Goal: Transaction & Acquisition: Purchase product/service

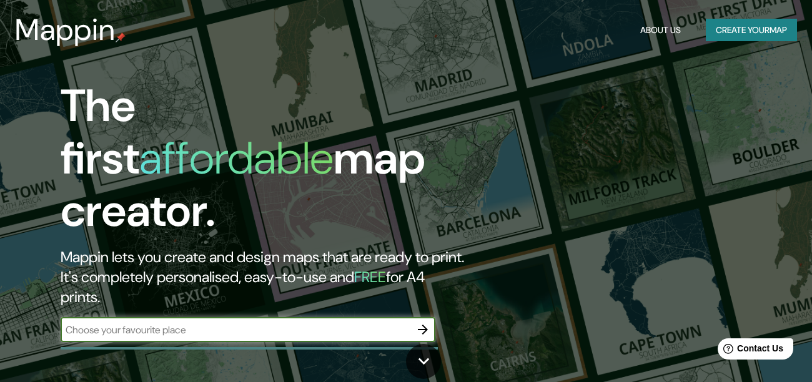
click at [774, 38] on button "Create your map" at bounding box center [751, 30] width 91 height 23
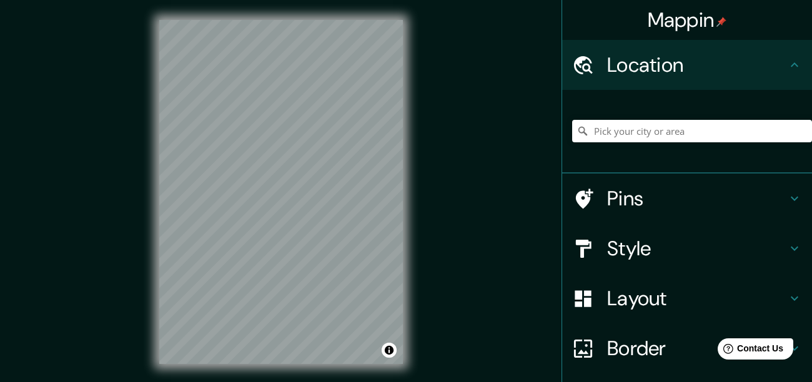
click at [784, 52] on h4 "Location" at bounding box center [697, 64] width 180 height 25
click at [759, 129] on input "Pick your city or area" at bounding box center [692, 131] width 240 height 22
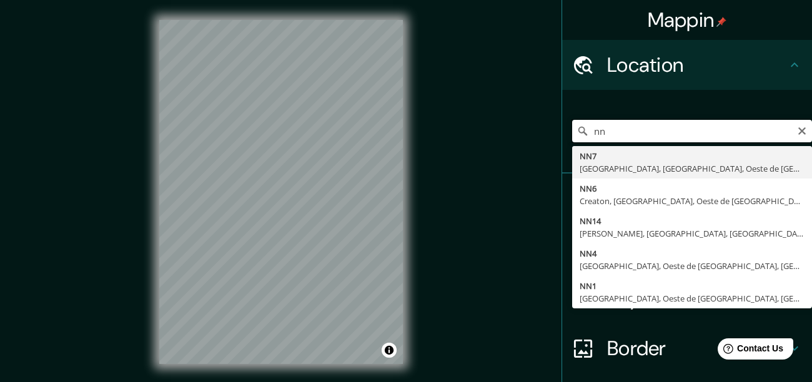
type input "n"
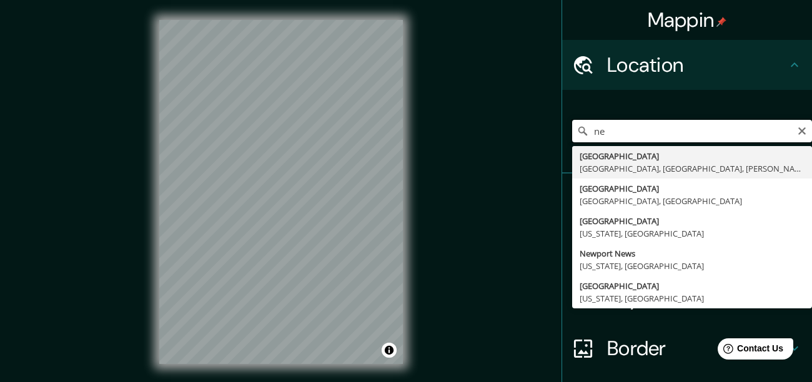
type input "n"
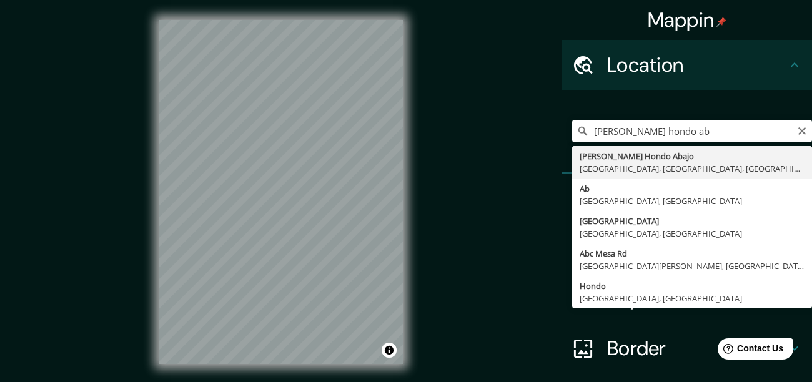
type input "[PERSON_NAME][GEOGRAPHIC_DATA], [GEOGRAPHIC_DATA], [GEOGRAPHIC_DATA], [GEOGRAPH…"
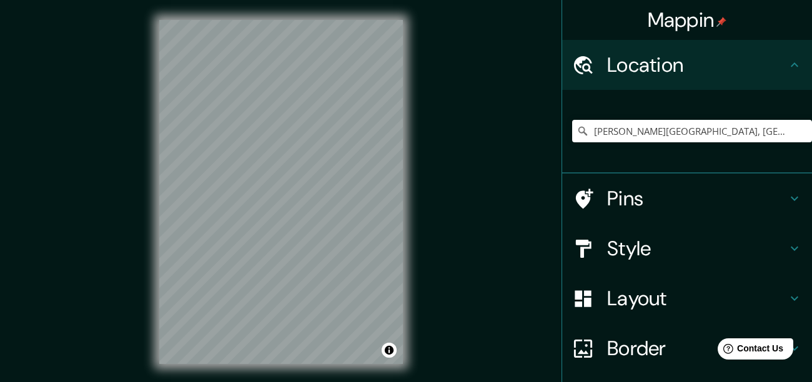
click at [721, 166] on div "[PERSON_NAME][GEOGRAPHIC_DATA], [GEOGRAPHIC_DATA], [GEOGRAPHIC_DATA], [GEOGRAPH…" at bounding box center [687, 132] width 250 height 84
click at [681, 205] on h4 "Pins" at bounding box center [697, 198] width 180 height 25
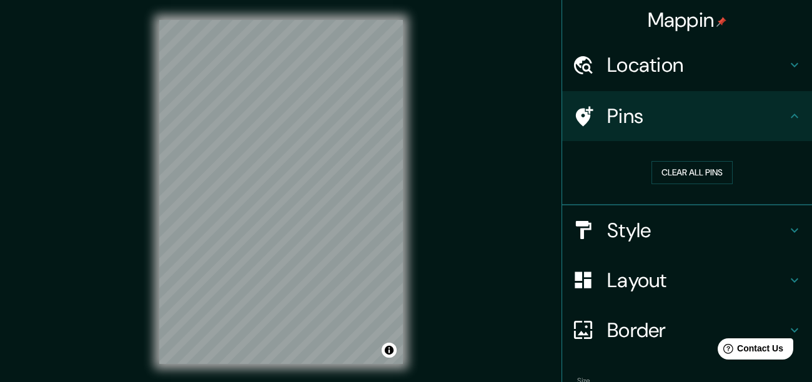
click at [688, 224] on h4 "Style" at bounding box center [697, 230] width 180 height 25
click at [685, 229] on h4 "Style" at bounding box center [697, 230] width 180 height 25
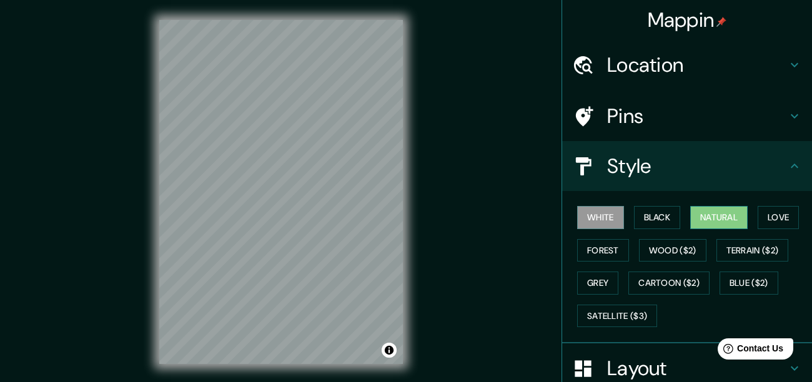
click at [714, 215] on button "Natural" at bounding box center [718, 217] width 57 height 23
click at [768, 224] on button "Love" at bounding box center [777, 217] width 41 height 23
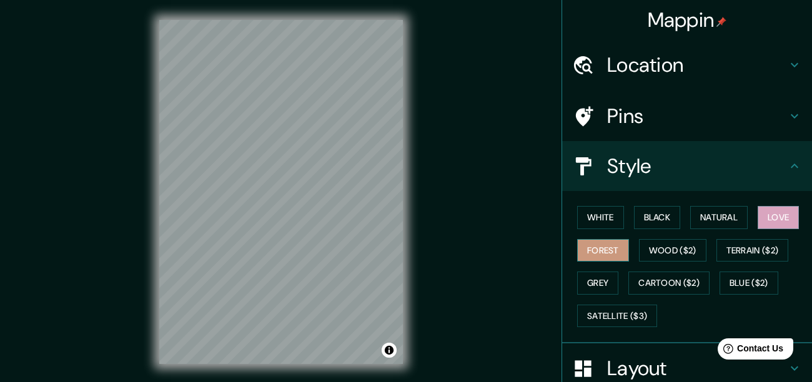
click at [603, 246] on button "Forest" at bounding box center [603, 250] width 52 height 23
click at [647, 247] on button "Wood ($2)" at bounding box center [672, 250] width 67 height 23
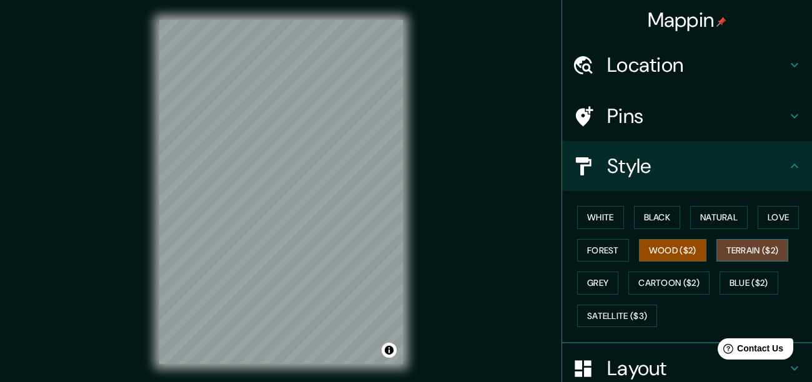
click at [767, 241] on button "Terrain ($2)" at bounding box center [752, 250] width 72 height 23
click at [600, 216] on button "White" at bounding box center [600, 217] width 47 height 23
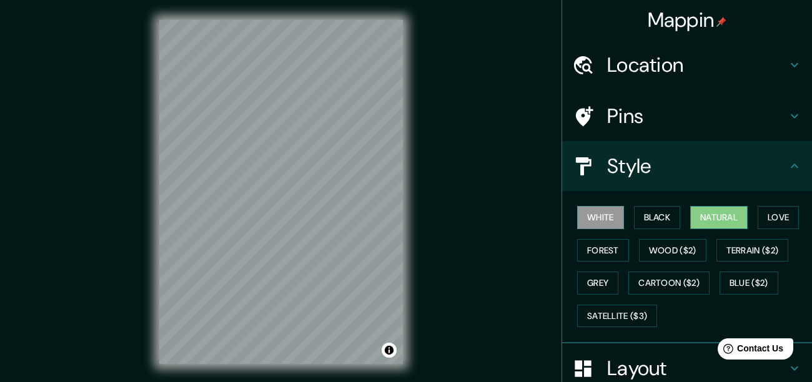
click at [729, 212] on button "Natural" at bounding box center [718, 217] width 57 height 23
click at [603, 258] on button "Forest" at bounding box center [603, 250] width 52 height 23
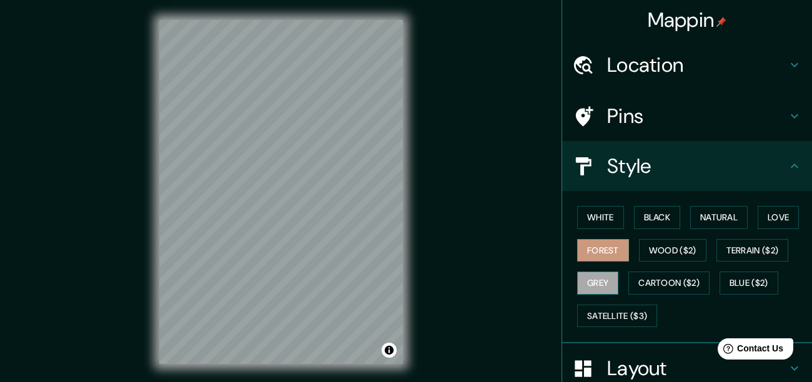
click at [606, 287] on button "Grey" at bounding box center [597, 283] width 41 height 23
click at [609, 255] on button "Forest" at bounding box center [603, 250] width 52 height 23
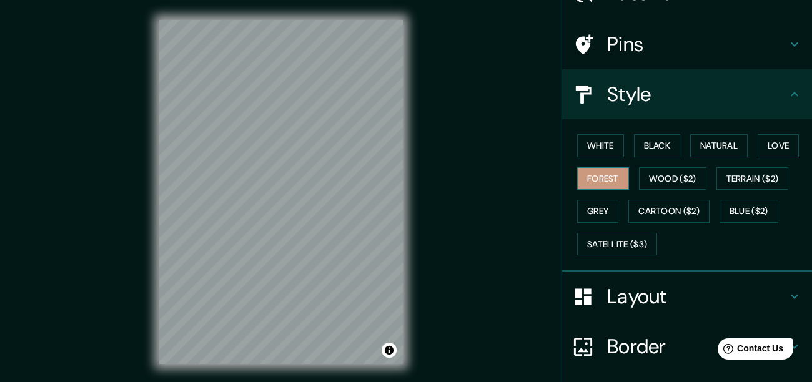
scroll to position [164, 0]
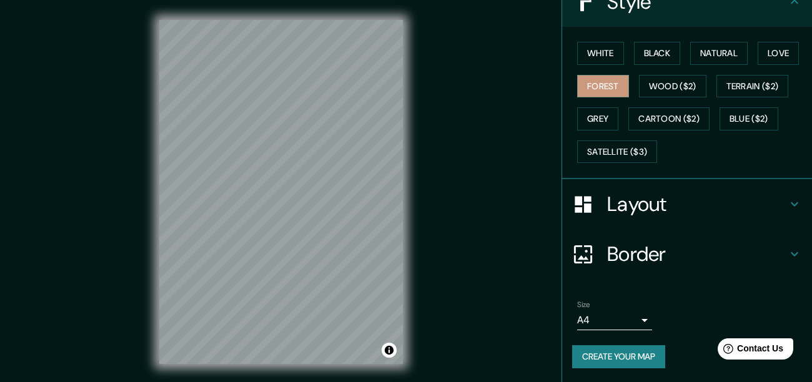
click at [676, 198] on h4 "Layout" at bounding box center [697, 204] width 180 height 25
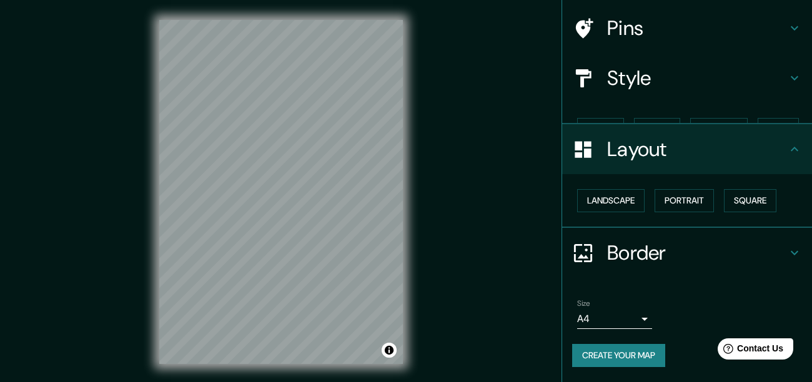
scroll to position [66, 0]
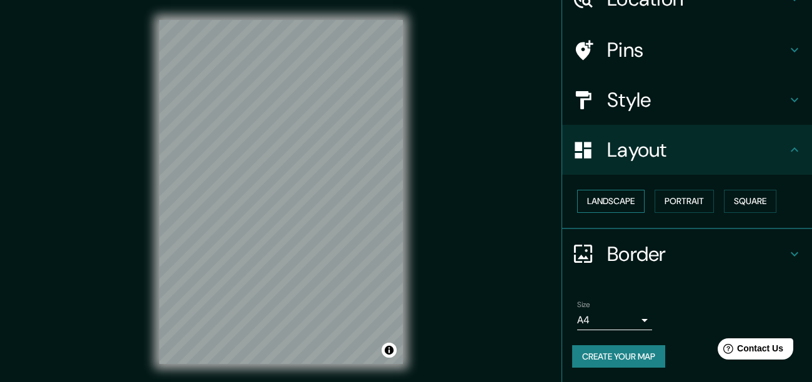
click at [636, 202] on button "Landscape" at bounding box center [610, 201] width 67 height 23
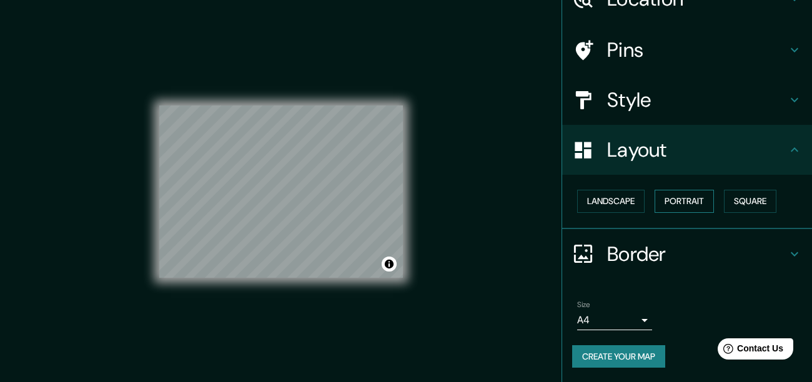
click at [671, 207] on button "Portrait" at bounding box center [683, 201] width 59 height 23
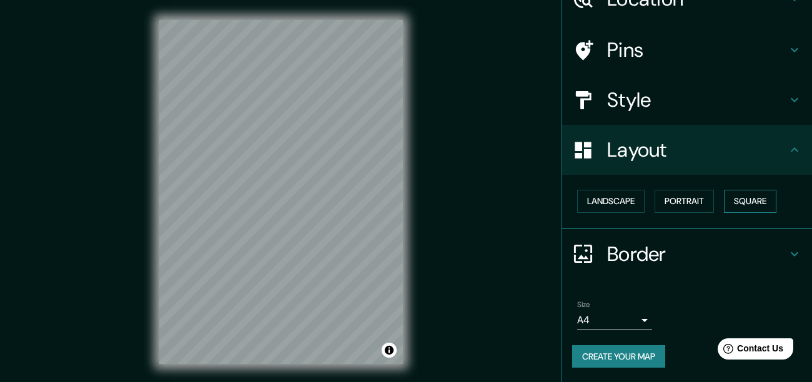
click at [763, 199] on button "Square" at bounding box center [750, 201] width 52 height 23
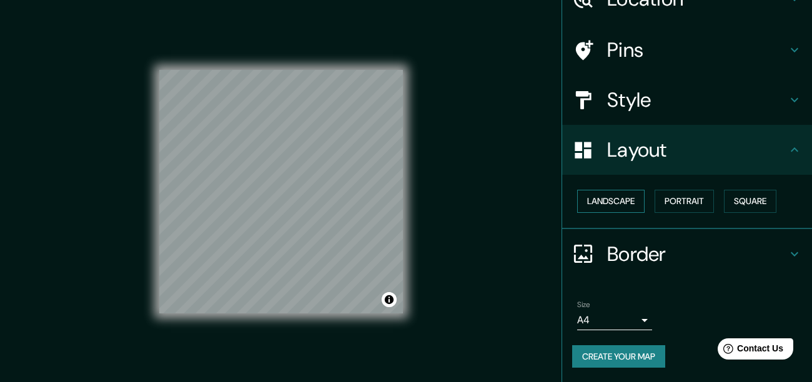
click at [611, 195] on button "Landscape" at bounding box center [610, 201] width 67 height 23
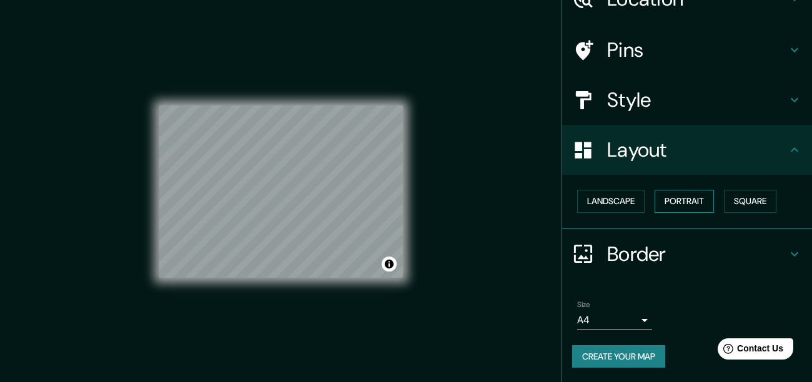
click at [663, 194] on button "Portrait" at bounding box center [683, 201] width 59 height 23
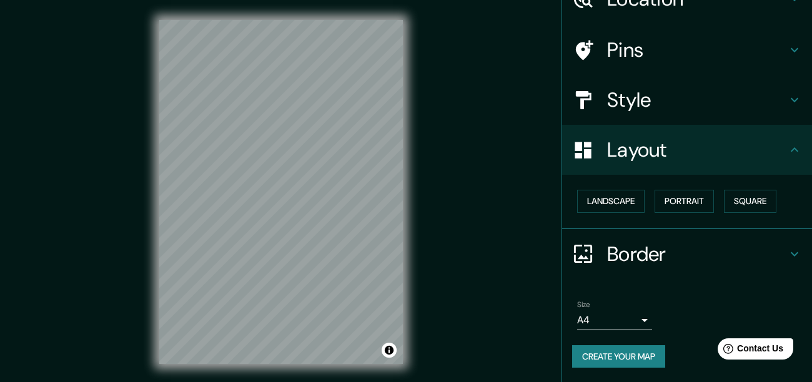
click at [740, 248] on h4 "Border" at bounding box center [697, 254] width 180 height 25
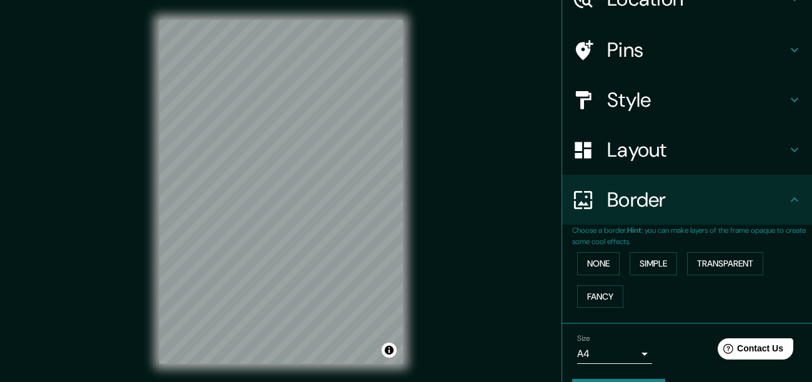
scroll to position [100, 0]
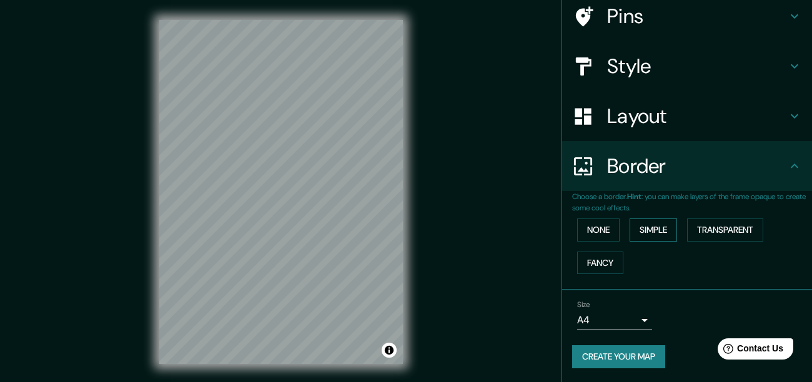
click at [654, 239] on button "Simple" at bounding box center [652, 230] width 47 height 23
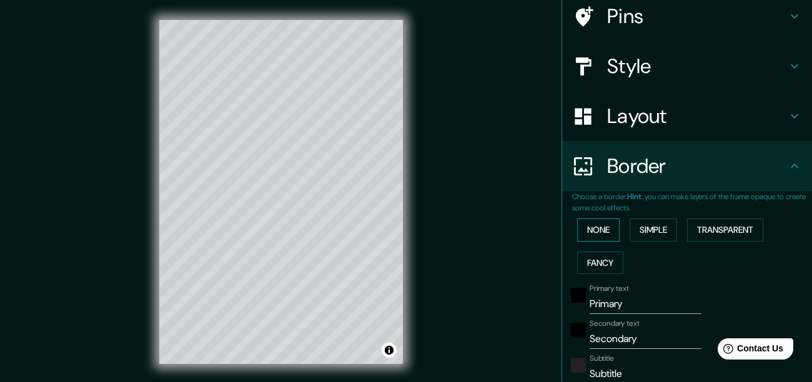
click at [602, 232] on button "None" at bounding box center [598, 230] width 42 height 23
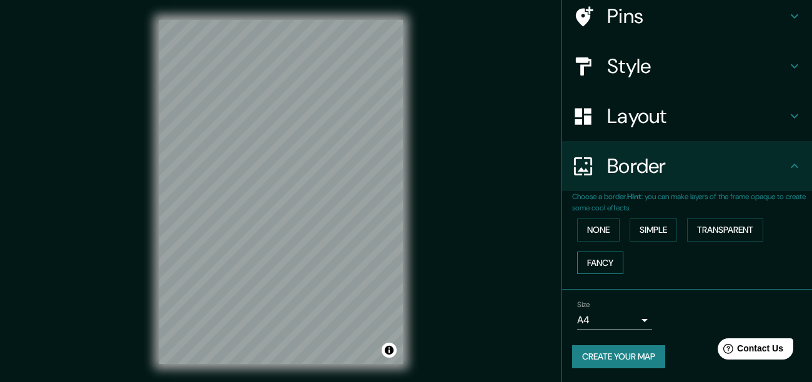
click at [603, 262] on button "Fancy" at bounding box center [600, 263] width 46 height 23
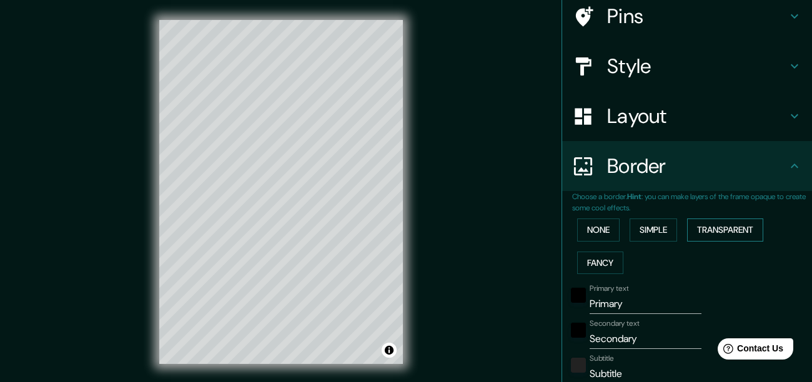
click at [737, 232] on button "Transparent" at bounding box center [725, 230] width 76 height 23
click at [613, 223] on button "None" at bounding box center [598, 230] width 42 height 23
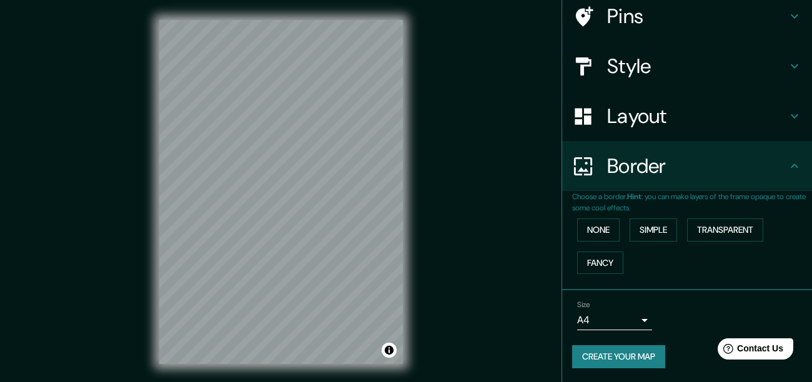
scroll to position [21, 0]
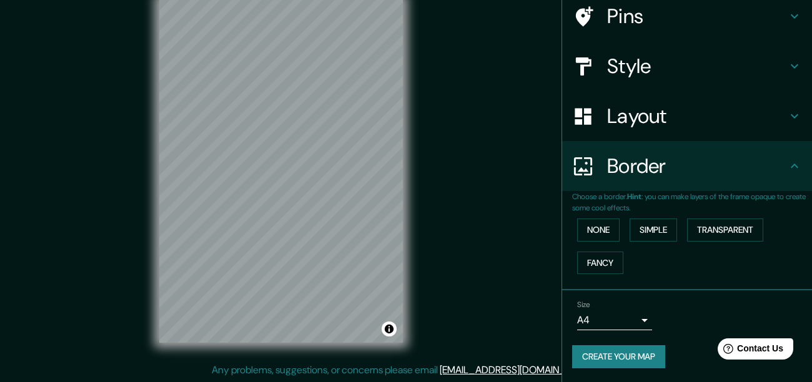
click at [643, 317] on body "Mappin Location [PERSON_NAME][GEOGRAPHIC_DATA], [GEOGRAPHIC_DATA], [GEOGRAPHIC_…" at bounding box center [406, 170] width 812 height 382
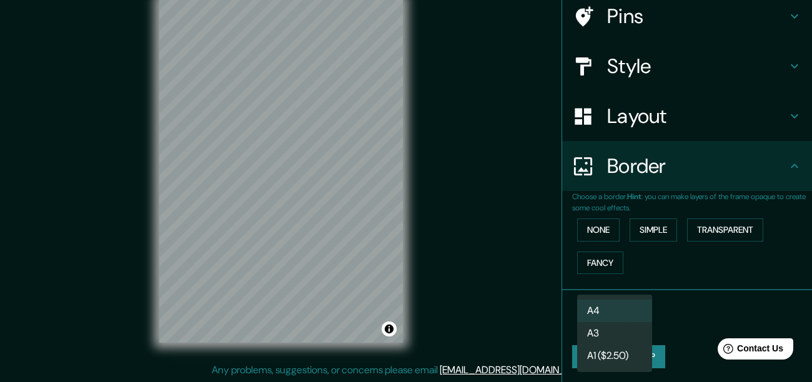
click at [638, 338] on li "A3" at bounding box center [614, 333] width 75 height 22
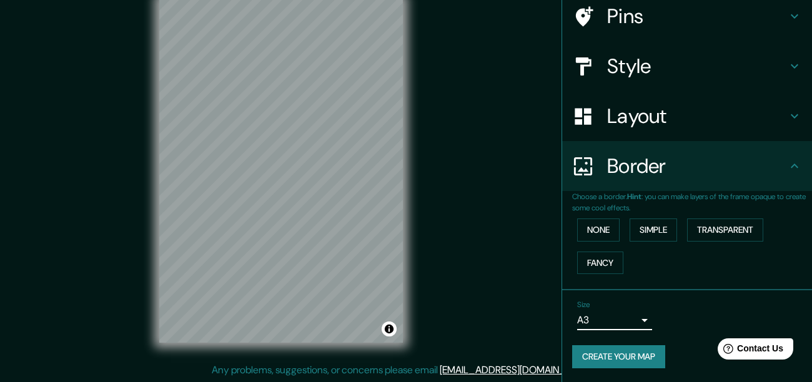
click at [634, 315] on body "Mappin Location [PERSON_NAME][GEOGRAPHIC_DATA], [GEOGRAPHIC_DATA], [GEOGRAPHIC_…" at bounding box center [406, 170] width 812 height 382
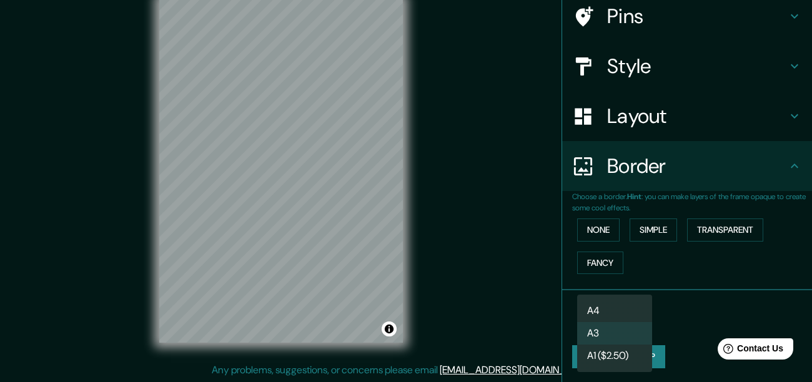
click at [631, 309] on li "A4" at bounding box center [614, 311] width 75 height 22
type input "single"
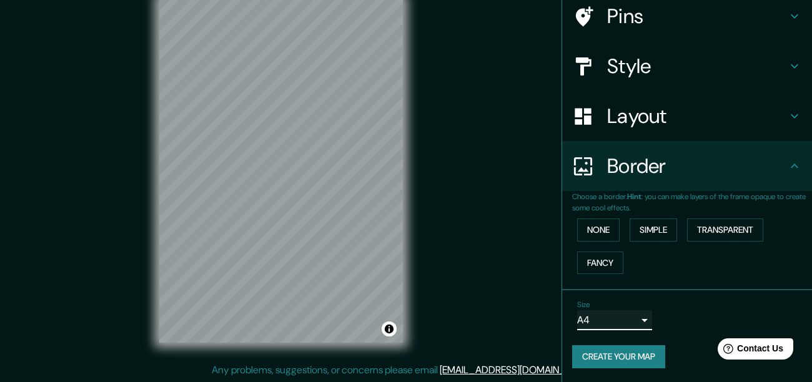
scroll to position [0, 0]
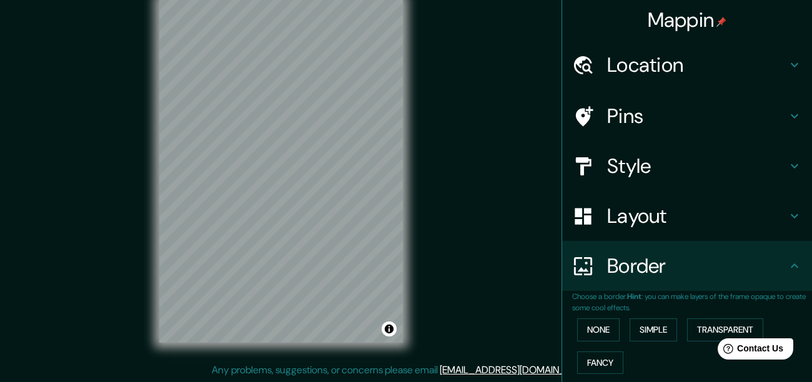
click at [707, 69] on h4 "Location" at bounding box center [697, 64] width 180 height 25
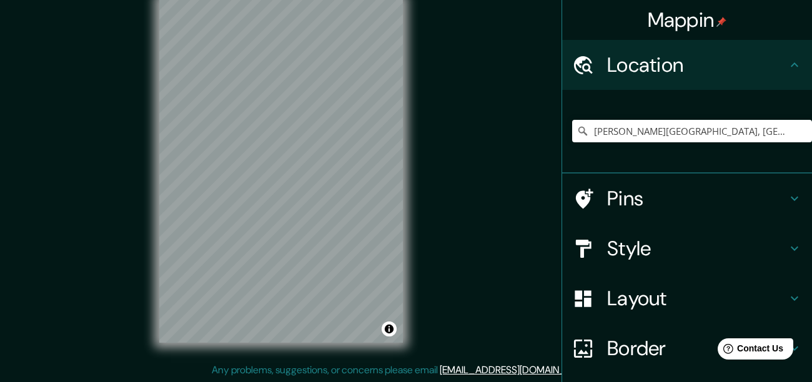
click at [712, 202] on h4 "Pins" at bounding box center [697, 198] width 180 height 25
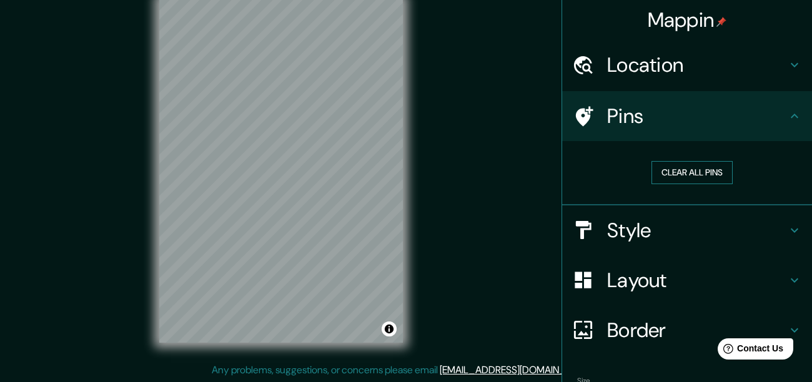
click at [695, 168] on button "Clear all pins" at bounding box center [691, 172] width 81 height 23
click at [695, 167] on button "Clear all pins" at bounding box center [691, 172] width 81 height 23
click at [681, 59] on h4 "Location" at bounding box center [697, 64] width 180 height 25
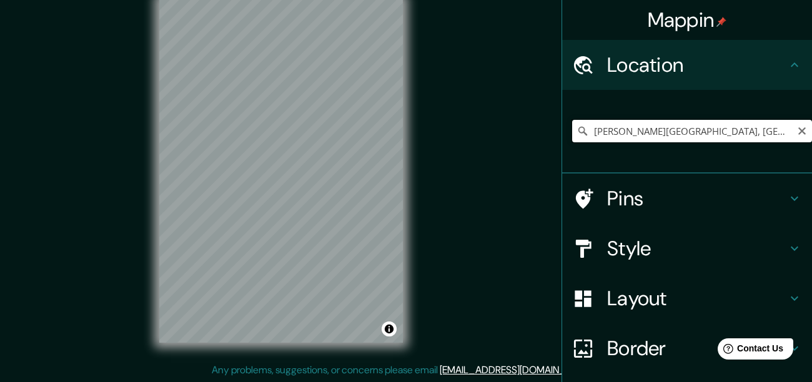
click at [722, 134] on input "[PERSON_NAME][GEOGRAPHIC_DATA], [GEOGRAPHIC_DATA], [GEOGRAPHIC_DATA], [GEOGRAPH…" at bounding box center [692, 131] width 240 height 22
click at [681, 129] on input "[PERSON_NAME][GEOGRAPHIC_DATA], [GEOGRAPHIC_DATA], [GEOGRAPHIC_DATA], [GEOGRAPH…" at bounding box center [692, 131] width 240 height 22
click at [777, 122] on input "[PERSON_NAME], [GEOGRAPHIC_DATA], [GEOGRAPHIC_DATA], [GEOGRAPHIC_DATA]" at bounding box center [692, 131] width 240 height 22
click at [641, 129] on input "[PERSON_NAME], [GEOGRAPHIC_DATA], [GEOGRAPHIC_DATA], [GEOGRAPHIC_DATA]" at bounding box center [692, 131] width 240 height 22
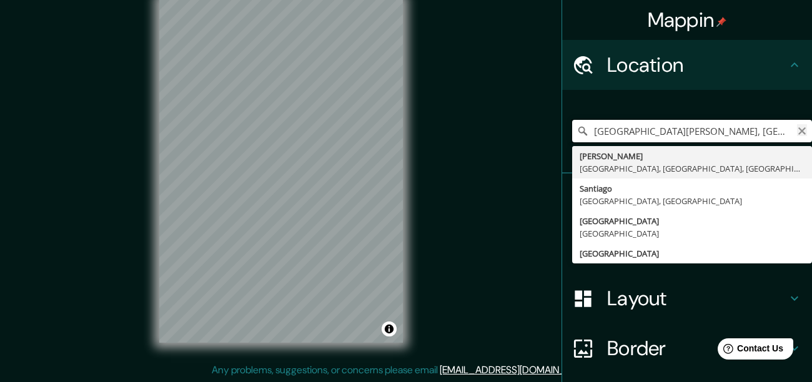
type input "[GEOGRAPHIC_DATA][PERSON_NAME], [GEOGRAPHIC_DATA], [GEOGRAPHIC_DATA], [GEOGRAPH…"
click at [803, 130] on icon "Clear" at bounding box center [801, 130] width 7 height 7
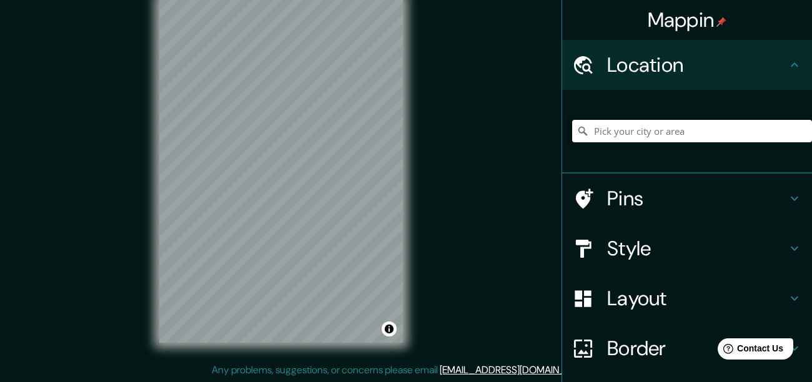
click at [742, 126] on input "Pick your city or area" at bounding box center [692, 131] width 240 height 22
click at [681, 134] on input "[PERSON_NAME][GEOGRAPHIC_DATA], [GEOGRAPHIC_DATA], [GEOGRAPHIC_DATA], [GEOGRAPH…" at bounding box center [692, 131] width 240 height 22
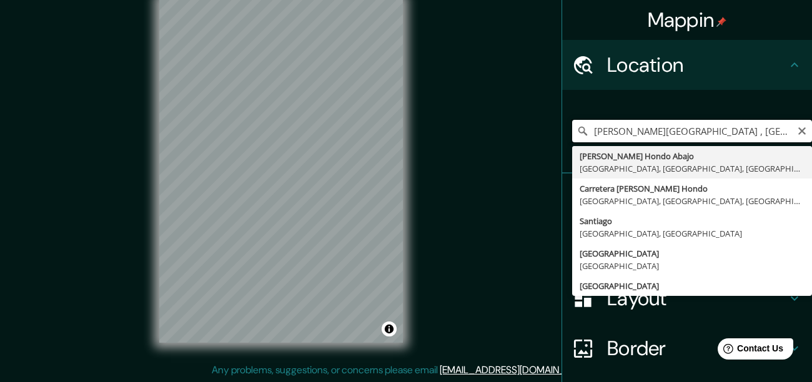
type input "[PERSON_NAME][GEOGRAPHIC_DATA], [GEOGRAPHIC_DATA], [GEOGRAPHIC_DATA], [GEOGRAPH…"
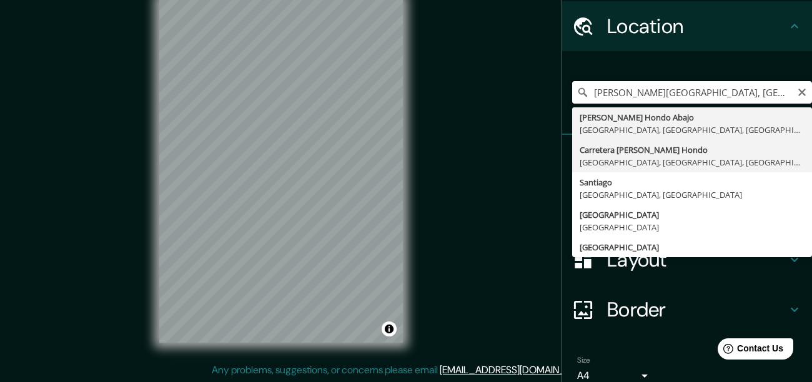
scroll to position [39, 0]
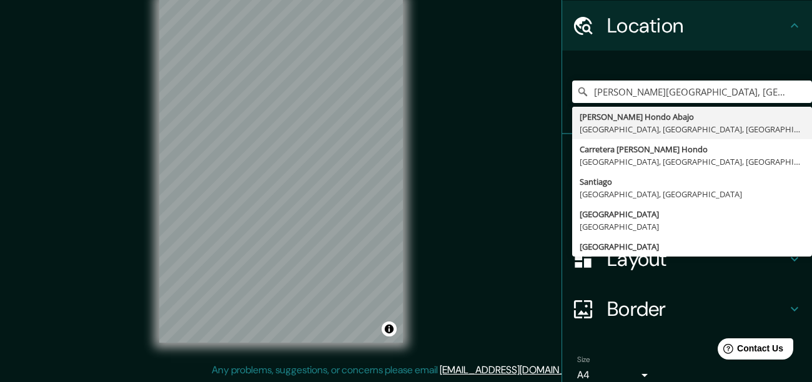
click at [695, 285] on div "Border" at bounding box center [687, 309] width 250 height 50
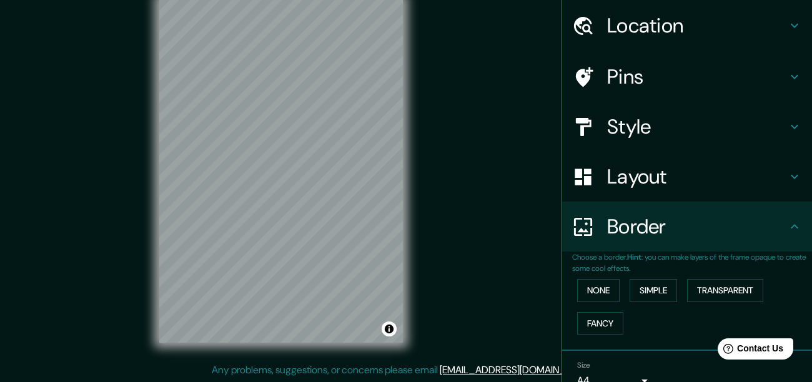
click at [717, 156] on div "Layout" at bounding box center [687, 177] width 250 height 50
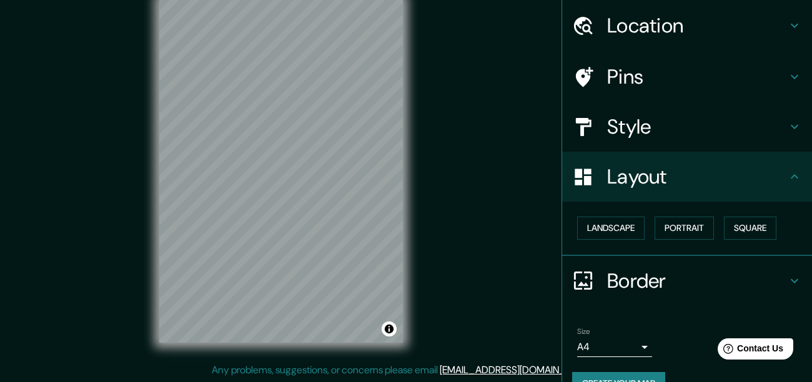
click at [707, 139] on div "Style" at bounding box center [687, 127] width 250 height 50
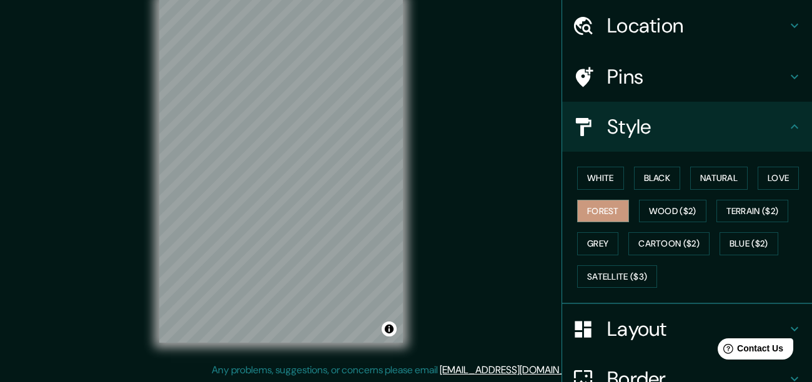
click at [683, 80] on h4 "Pins" at bounding box center [697, 76] width 180 height 25
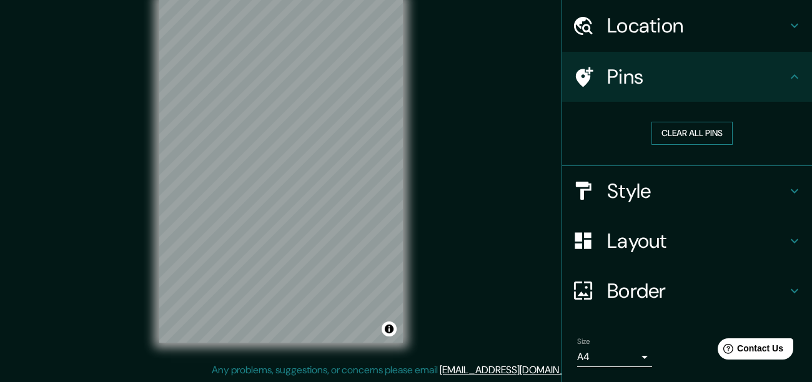
click at [709, 124] on button "Clear all pins" at bounding box center [691, 133] width 81 height 23
click at [716, 133] on button "Clear all pins" at bounding box center [691, 133] width 81 height 23
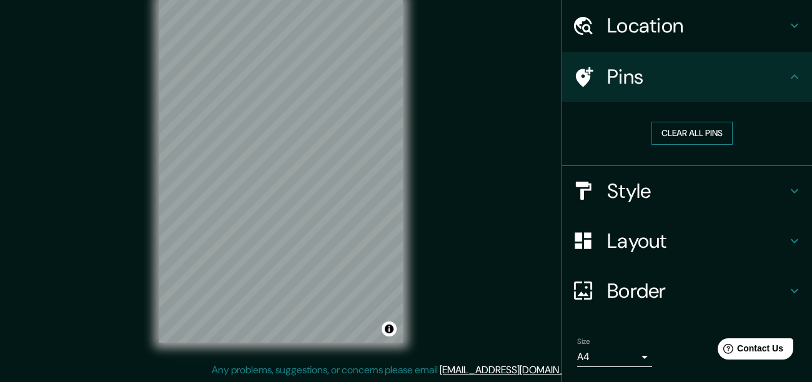
click at [716, 133] on button "Clear all pins" at bounding box center [691, 133] width 81 height 23
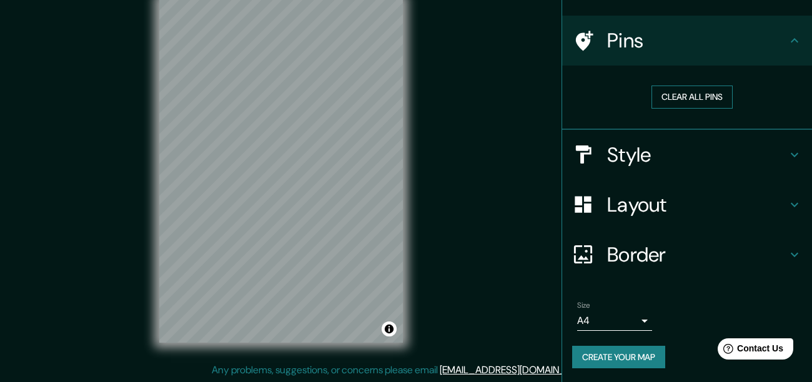
scroll to position [0, 0]
